Goal: Entertainment & Leisure: Consume media (video, audio)

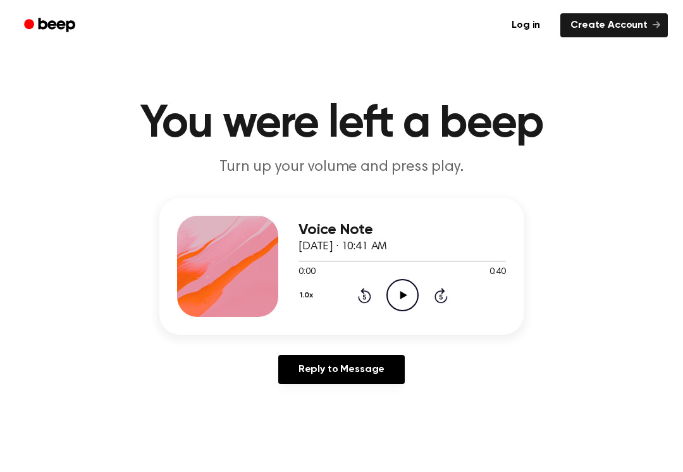
click at [386, 302] on icon "Play Audio" at bounding box center [402, 295] width 32 height 32
click at [400, 284] on icon "Pause Audio" at bounding box center [402, 295] width 32 height 32
click at [400, 295] on icon at bounding box center [403, 295] width 7 height 8
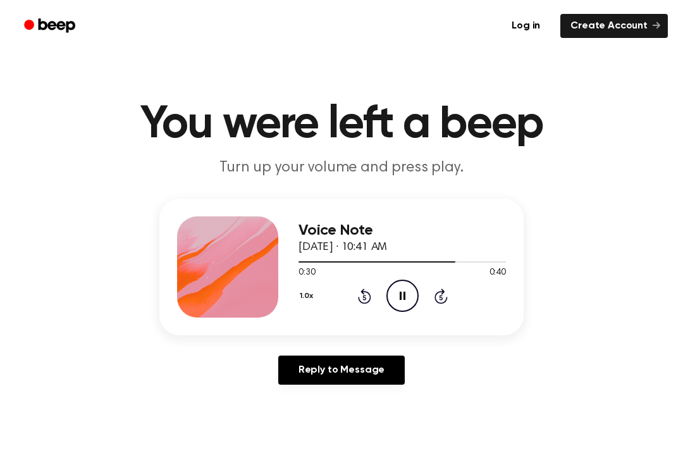
scroll to position [1, 0]
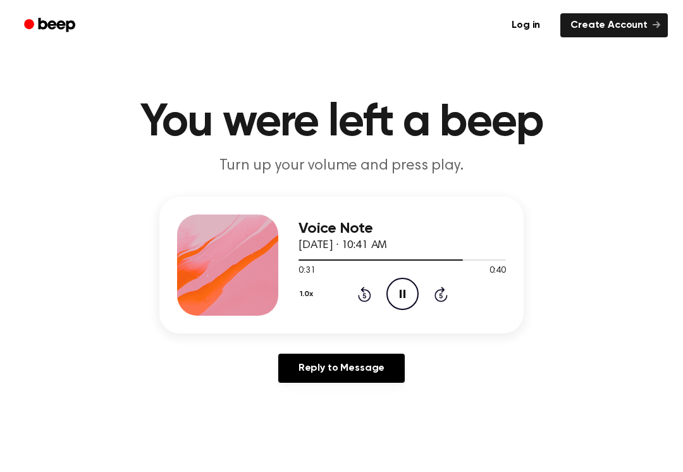
click at [366, 290] on icon at bounding box center [364, 293] width 13 height 15
click at [361, 299] on icon at bounding box center [364, 293] width 13 height 15
click at [361, 298] on icon "Rewind 5 seconds" at bounding box center [364, 294] width 14 height 16
click at [362, 295] on icon "Rewind 5 seconds" at bounding box center [364, 294] width 14 height 16
click at [356, 298] on div "1.0x Rewind 5 seconds Pause Audio Skip 5 seconds" at bounding box center [401, 294] width 207 height 32
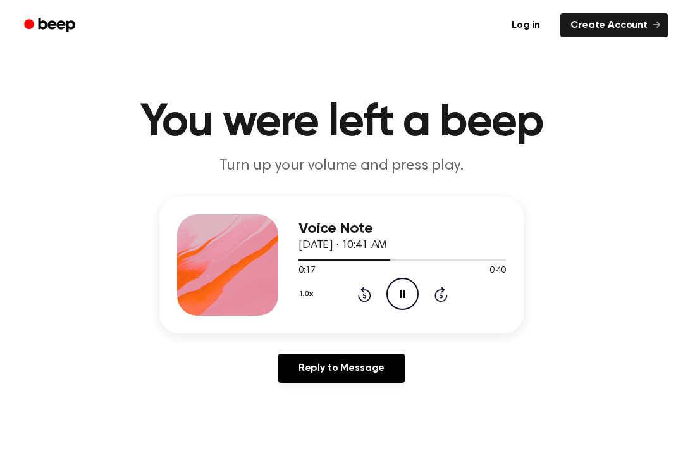
click at [364, 295] on icon at bounding box center [363, 295] width 3 height 5
click at [367, 302] on icon at bounding box center [364, 293] width 13 height 15
click at [360, 296] on icon "Rewind 5 seconds" at bounding box center [364, 294] width 14 height 16
click at [365, 297] on icon at bounding box center [363, 295] width 3 height 5
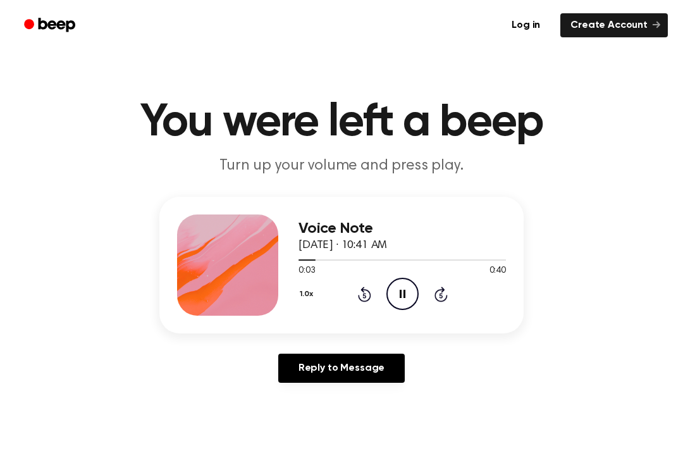
click at [365, 297] on icon at bounding box center [363, 295] width 3 height 5
click at [353, 285] on div "1.0x Rewind 5 seconds Pause Audio Skip 5 seconds" at bounding box center [401, 294] width 207 height 32
click at [359, 293] on icon "Rewind 5 seconds" at bounding box center [364, 294] width 14 height 16
click at [365, 300] on icon at bounding box center [364, 293] width 13 height 15
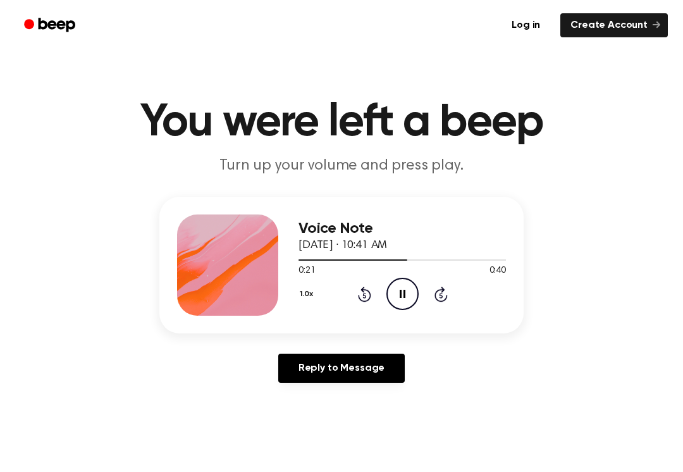
click at [365, 290] on icon at bounding box center [364, 293] width 13 height 15
click at [356, 288] on div "1.0x Rewind 5 seconds Pause Audio Skip 5 seconds" at bounding box center [401, 294] width 207 height 32
click at [364, 289] on icon at bounding box center [364, 293] width 13 height 15
click at [367, 296] on icon "Rewind 5 seconds" at bounding box center [364, 294] width 14 height 16
click at [361, 293] on icon "Rewind 5 seconds" at bounding box center [364, 294] width 14 height 16
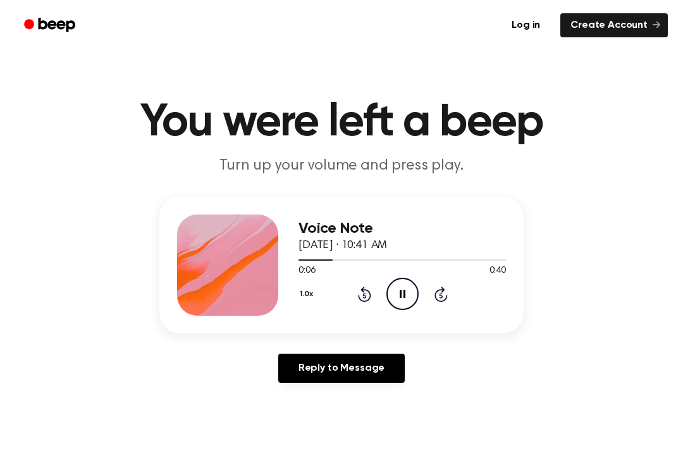
click at [357, 300] on icon "Rewind 5 seconds" at bounding box center [364, 294] width 14 height 16
click at [388, 292] on icon "Pause Audio" at bounding box center [402, 294] width 32 height 32
click at [396, 287] on icon "Play Audio" at bounding box center [402, 294] width 32 height 32
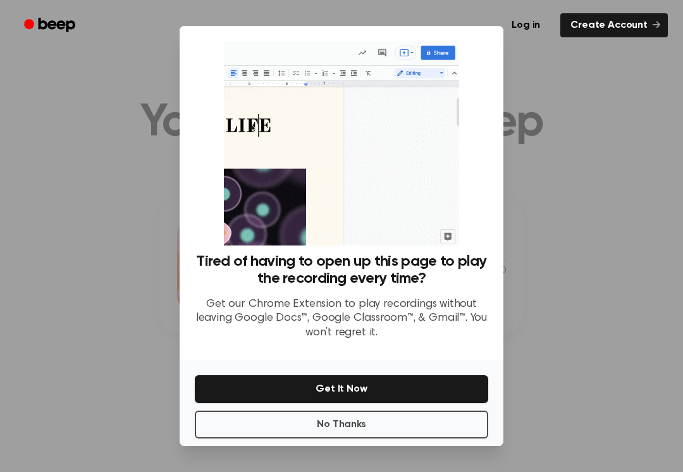
click at [97, 283] on div at bounding box center [341, 236] width 683 height 472
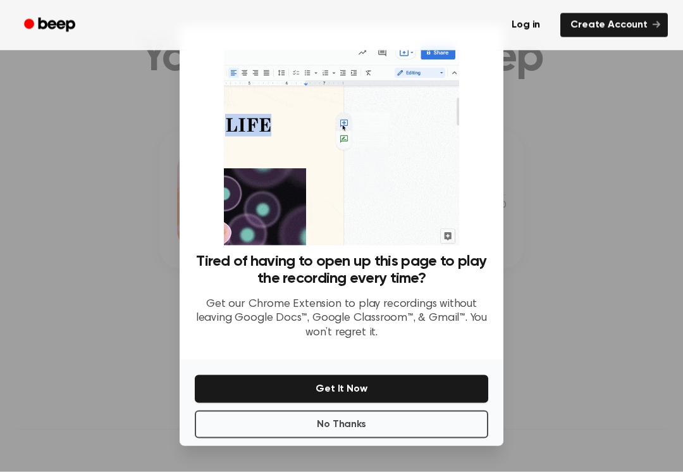
scroll to position [67, 0]
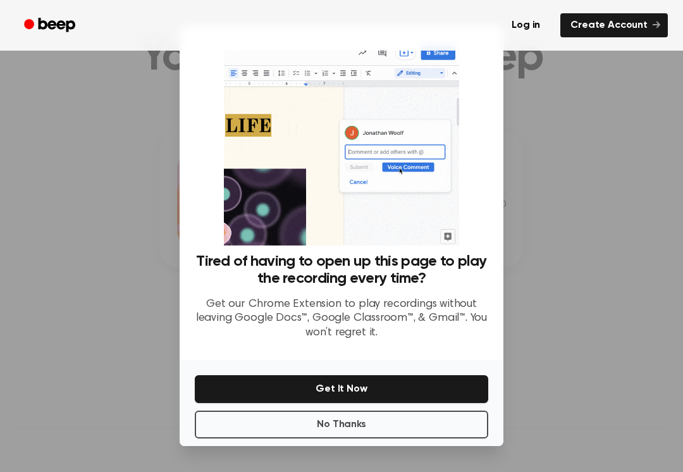
click at [276, 422] on button "No Thanks" at bounding box center [341, 424] width 293 height 28
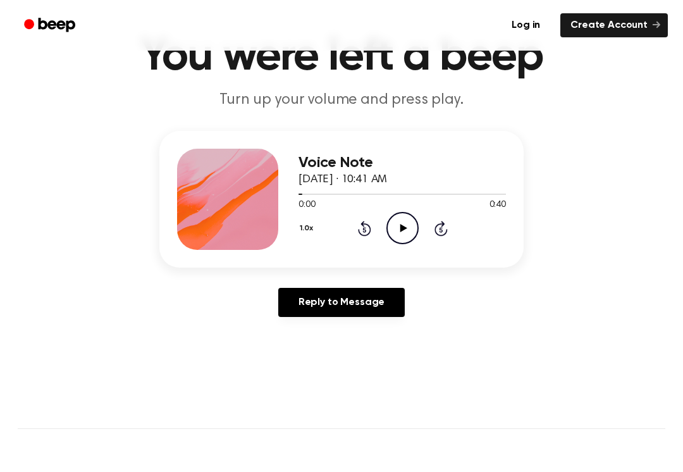
click at [407, 231] on icon "Play Audio" at bounding box center [402, 228] width 32 height 32
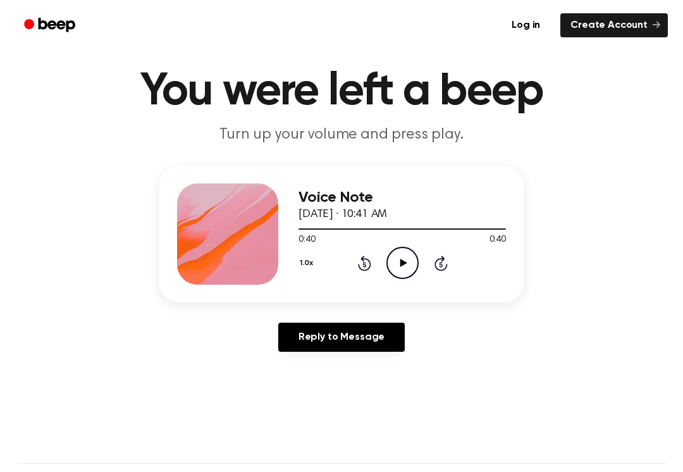
scroll to position [32, 0]
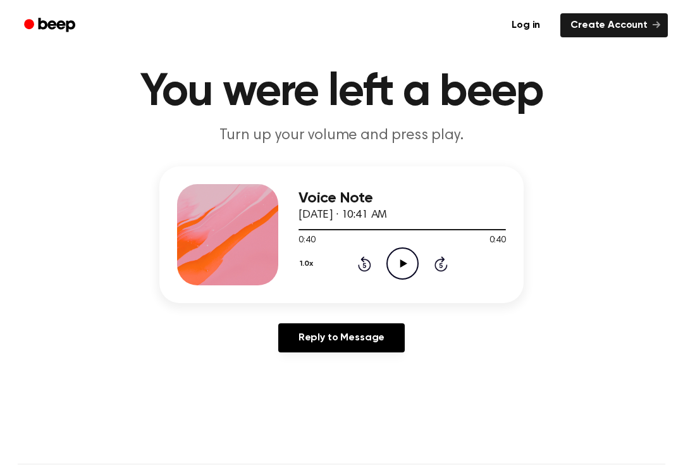
click at [315, 254] on button "1.0x" at bounding box center [307, 263] width 19 height 21
click at [365, 269] on icon "Rewind 5 seconds" at bounding box center [364, 263] width 14 height 16
click at [364, 259] on icon at bounding box center [364, 263] width 13 height 15
click at [364, 258] on icon at bounding box center [364, 263] width 13 height 15
click at [365, 266] on icon "Rewind 5 seconds" at bounding box center [364, 263] width 14 height 16
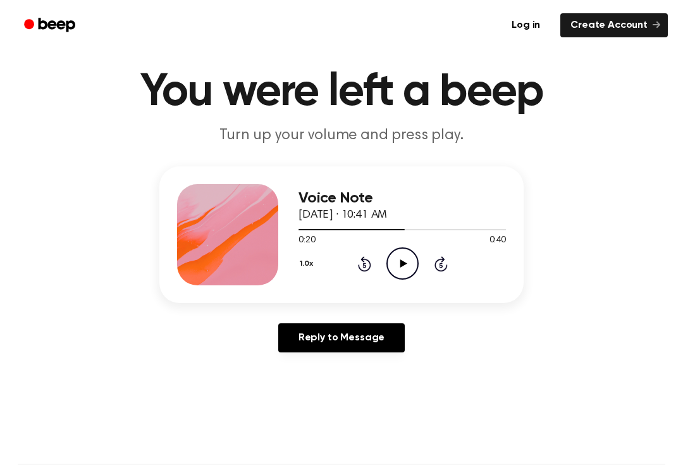
click at [358, 256] on icon "Rewind 5 seconds" at bounding box center [364, 263] width 14 height 16
click at [371, 268] on div "1.0x Rewind 5 seconds Play Audio Skip 5 seconds" at bounding box center [401, 263] width 207 height 32
click at [82, 212] on div "Voice Note [DATE] · 10:41 AM 0:15 0:40 Your browser does not support the [objec…" at bounding box center [341, 264] width 653 height 196
click at [369, 264] on icon "Rewind 5 seconds" at bounding box center [364, 263] width 14 height 16
click at [368, 264] on icon "Rewind 5 seconds" at bounding box center [364, 263] width 14 height 16
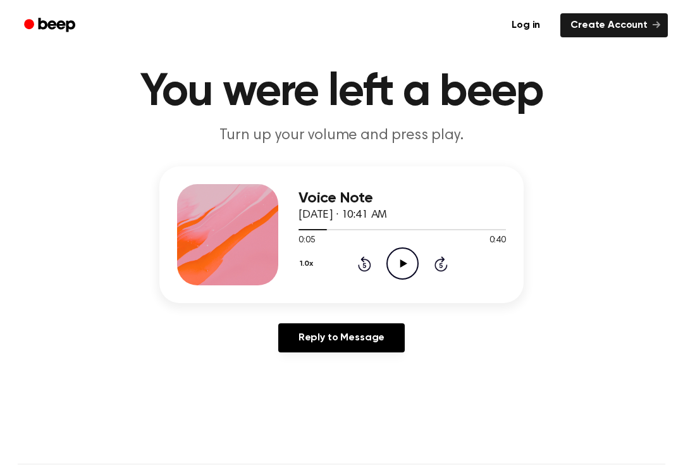
click at [362, 258] on icon at bounding box center [364, 263] width 13 height 15
click at [346, 260] on div "1.0x Rewind 5 seconds Play Audio Skip 5 seconds" at bounding box center [401, 263] width 207 height 32
click at [351, 265] on div "1.0x Rewind 5 seconds Play Audio Skip 5 seconds" at bounding box center [401, 263] width 207 height 32
click at [351, 264] on div "1.0x Rewind 5 seconds Play Audio Skip 5 seconds" at bounding box center [401, 263] width 207 height 32
click at [350, 268] on div "1.0x Rewind 5 seconds Play Audio Skip 5 seconds" at bounding box center [401, 263] width 207 height 32
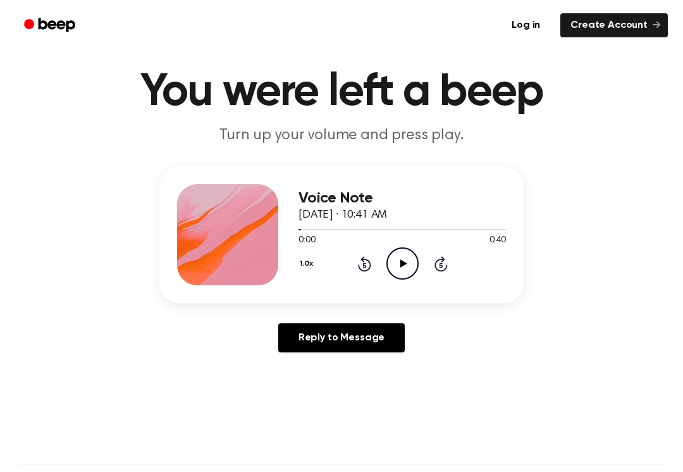
click at [350, 267] on div "1.0x Rewind 5 seconds Play Audio Skip 5 seconds" at bounding box center [401, 263] width 207 height 32
click at [358, 266] on icon at bounding box center [364, 263] width 13 height 15
click at [350, 265] on div "1.0x Rewind 5 seconds Play Audio Skip 5 seconds" at bounding box center [401, 263] width 207 height 32
click at [394, 271] on icon "Play Audio" at bounding box center [402, 263] width 32 height 32
click at [397, 261] on icon "Pause Audio" at bounding box center [402, 263] width 32 height 32
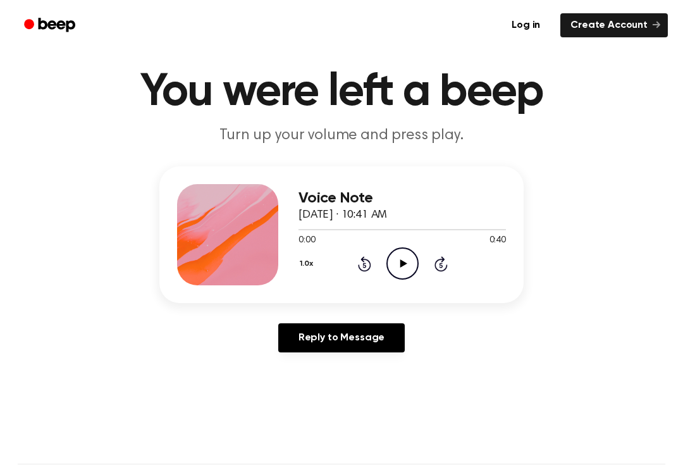
click at [407, 271] on icon "Play Audio" at bounding box center [402, 263] width 32 height 32
